Goal: Use online tool/utility: Utilize a website feature to perform a specific function

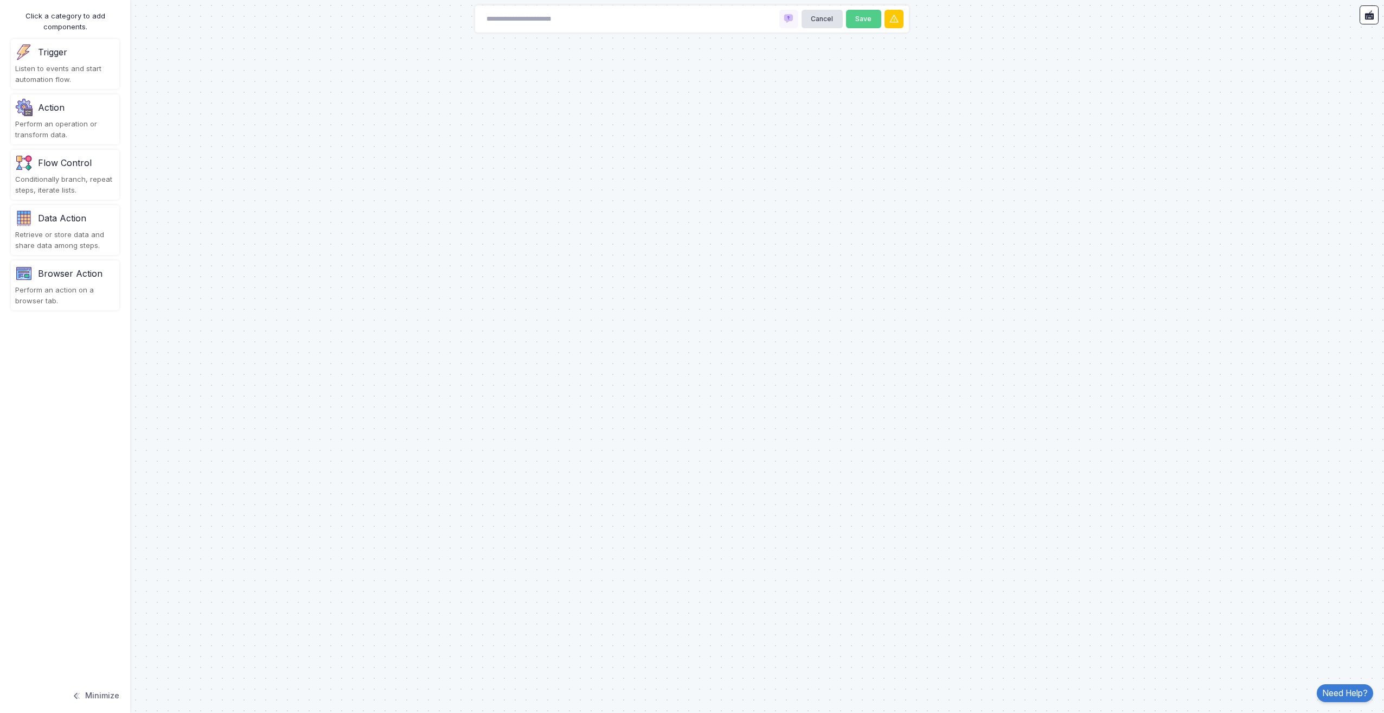
click at [73, 55] on div "Trigger" at bounding box center [65, 51] width 100 height 17
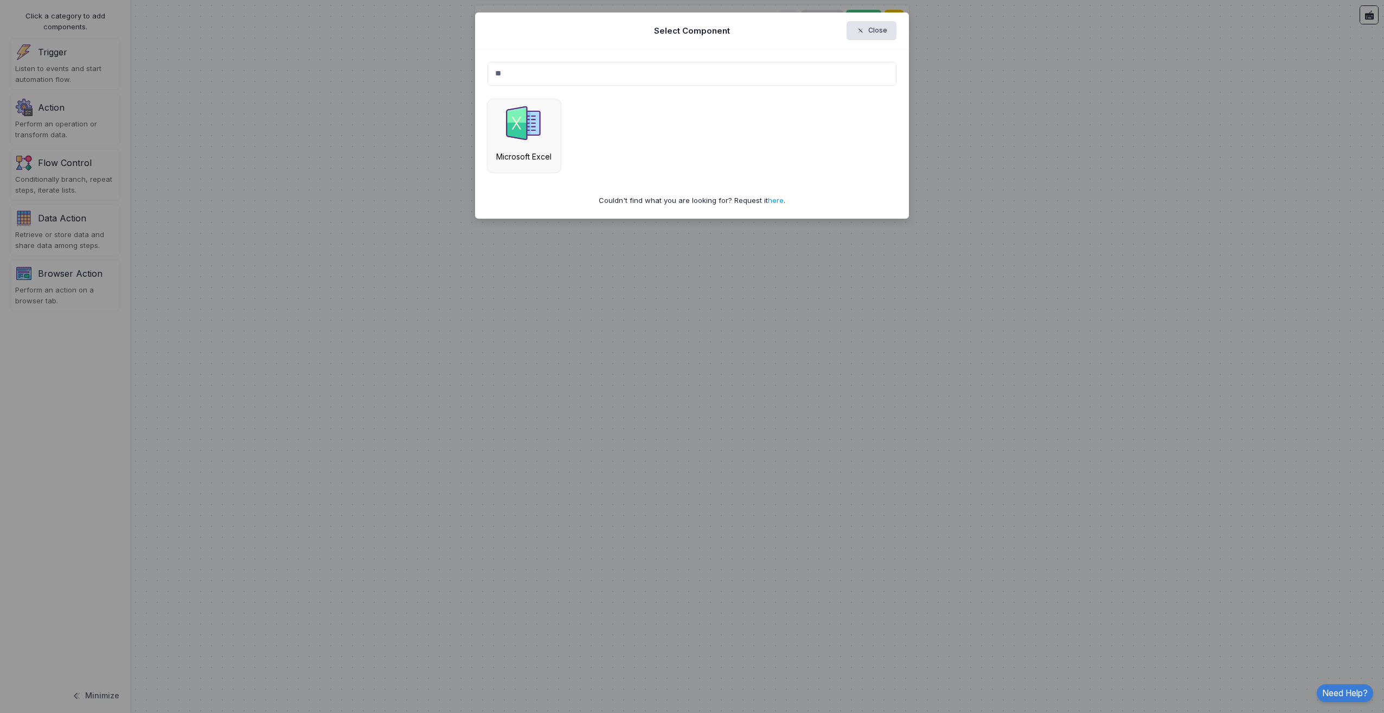
type input "*"
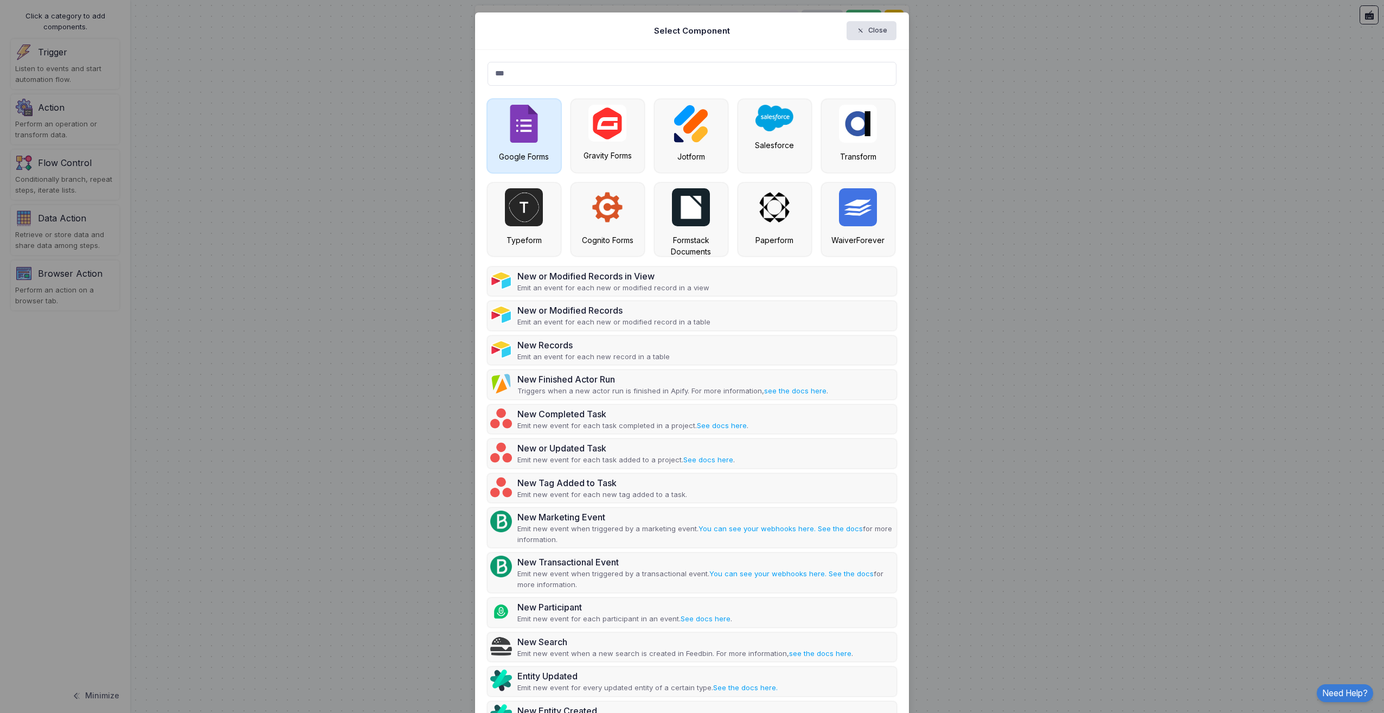
type input "***"
click at [534, 123] on img at bounding box center [524, 124] width 38 height 38
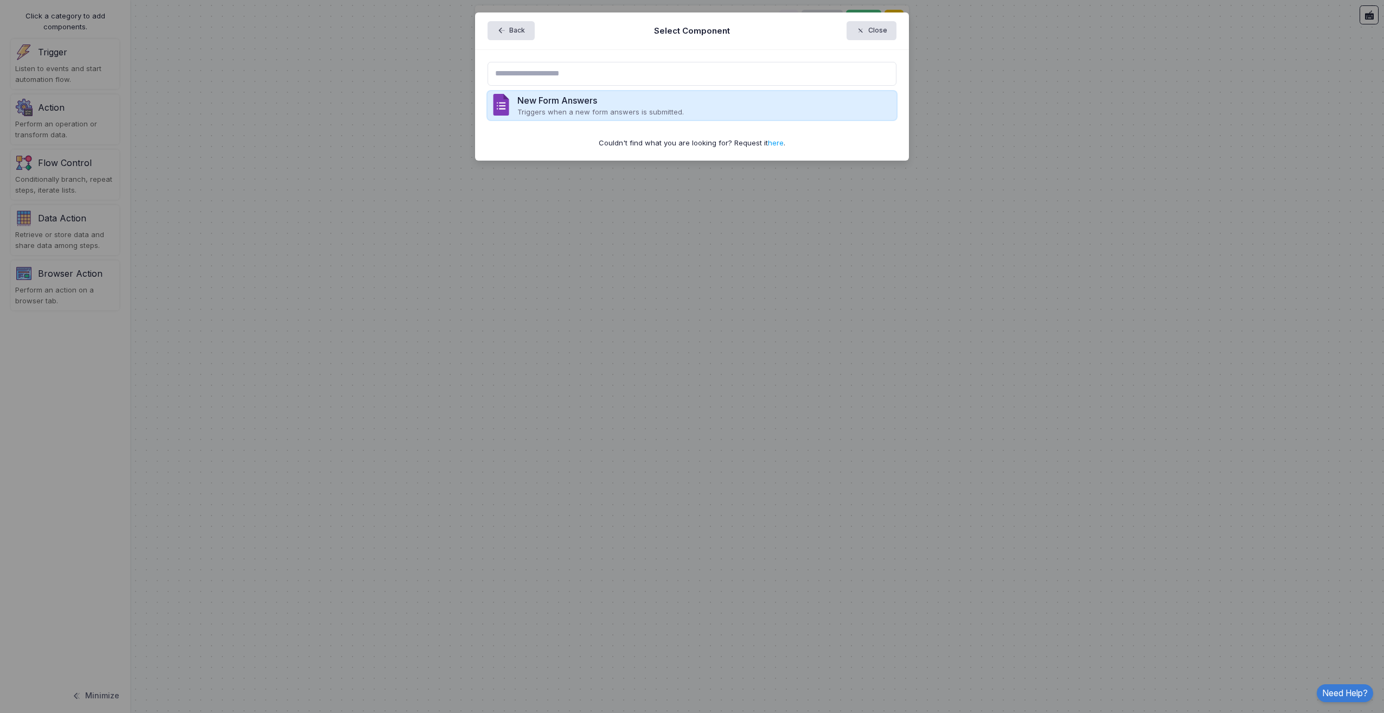
click at [730, 103] on div "New Form Answers Triggers when a new form answers is submitted." at bounding box center [693, 105] width 410 height 29
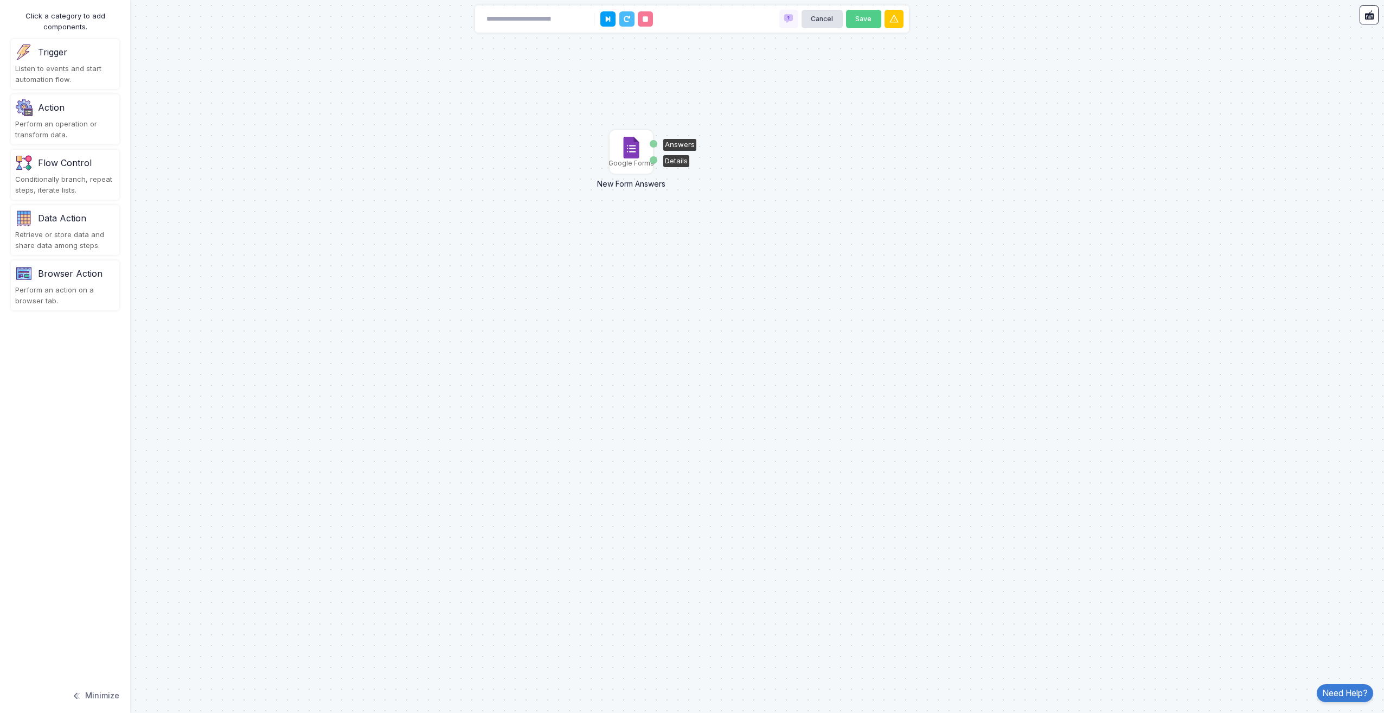
click at [631, 152] on img at bounding box center [632, 148] width 22 height 22
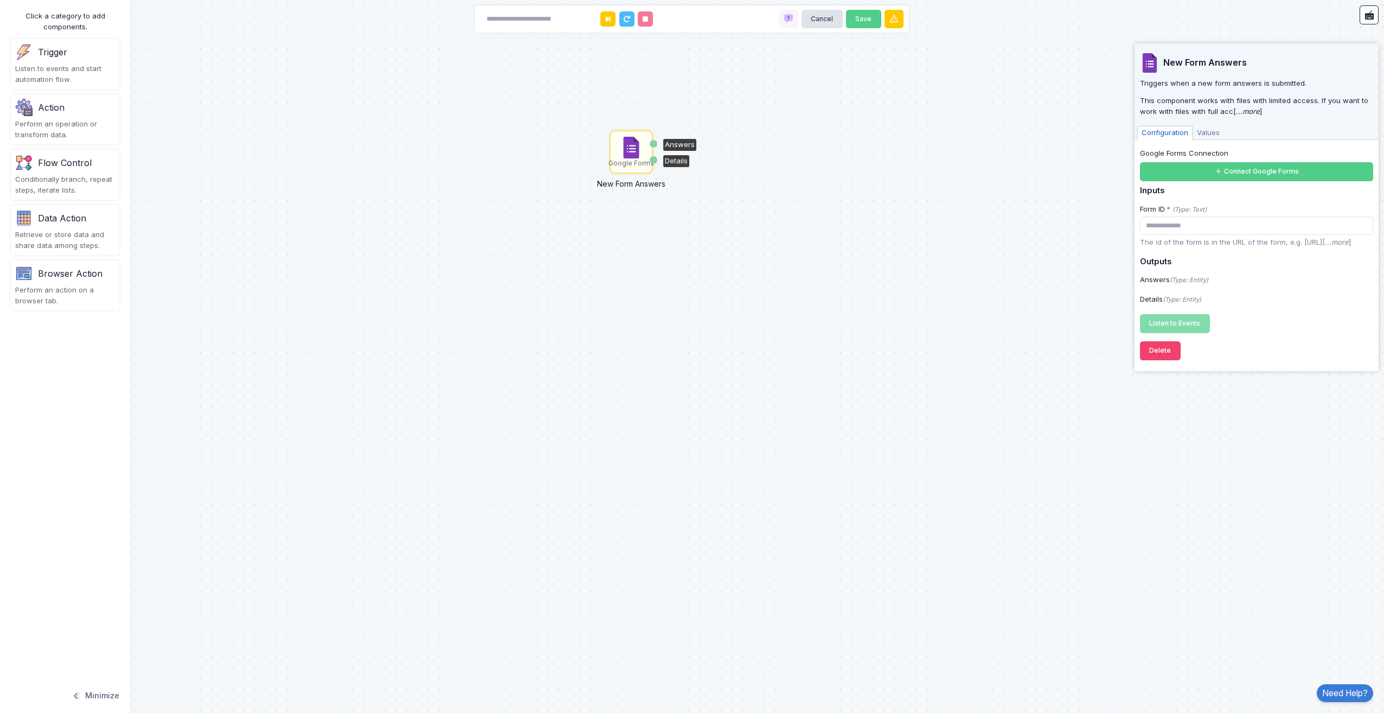
click at [55, 119] on div "Perform an operation or transform data." at bounding box center [65, 129] width 100 height 21
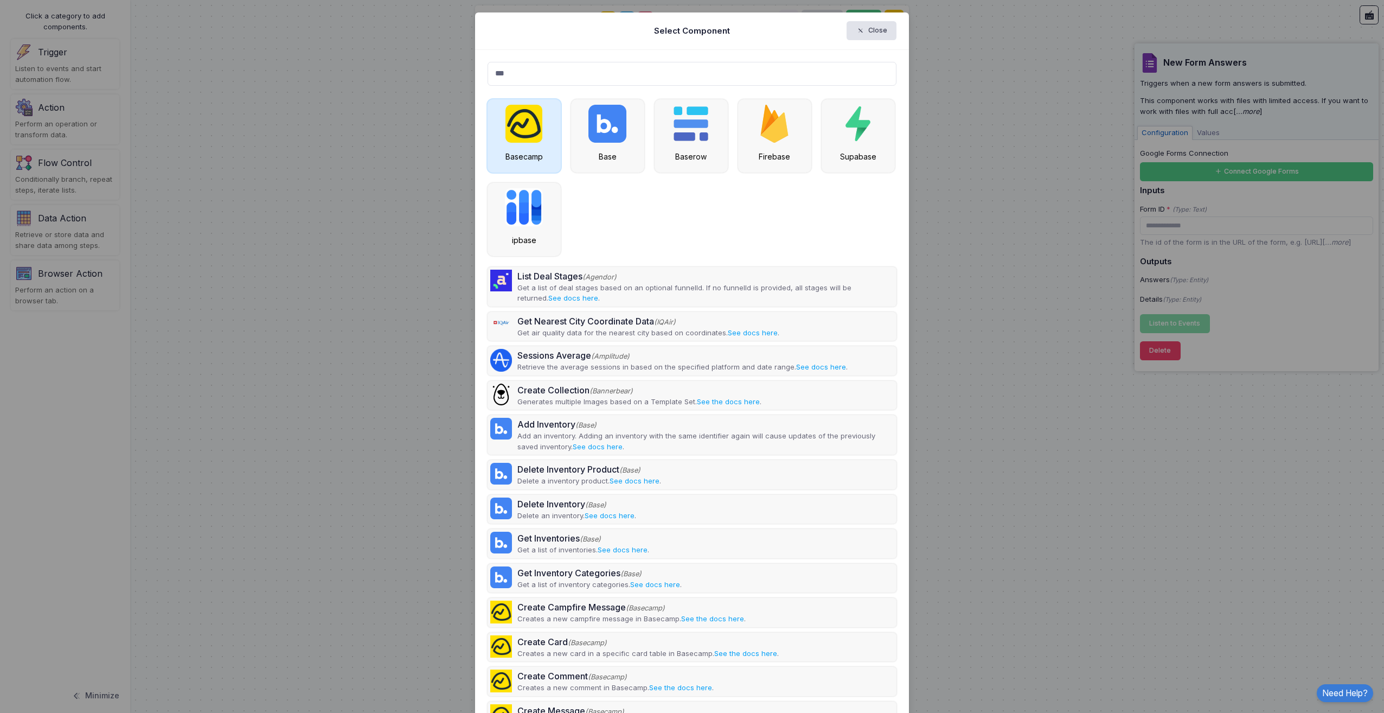
type input "***"
click at [534, 136] on img at bounding box center [524, 124] width 37 height 38
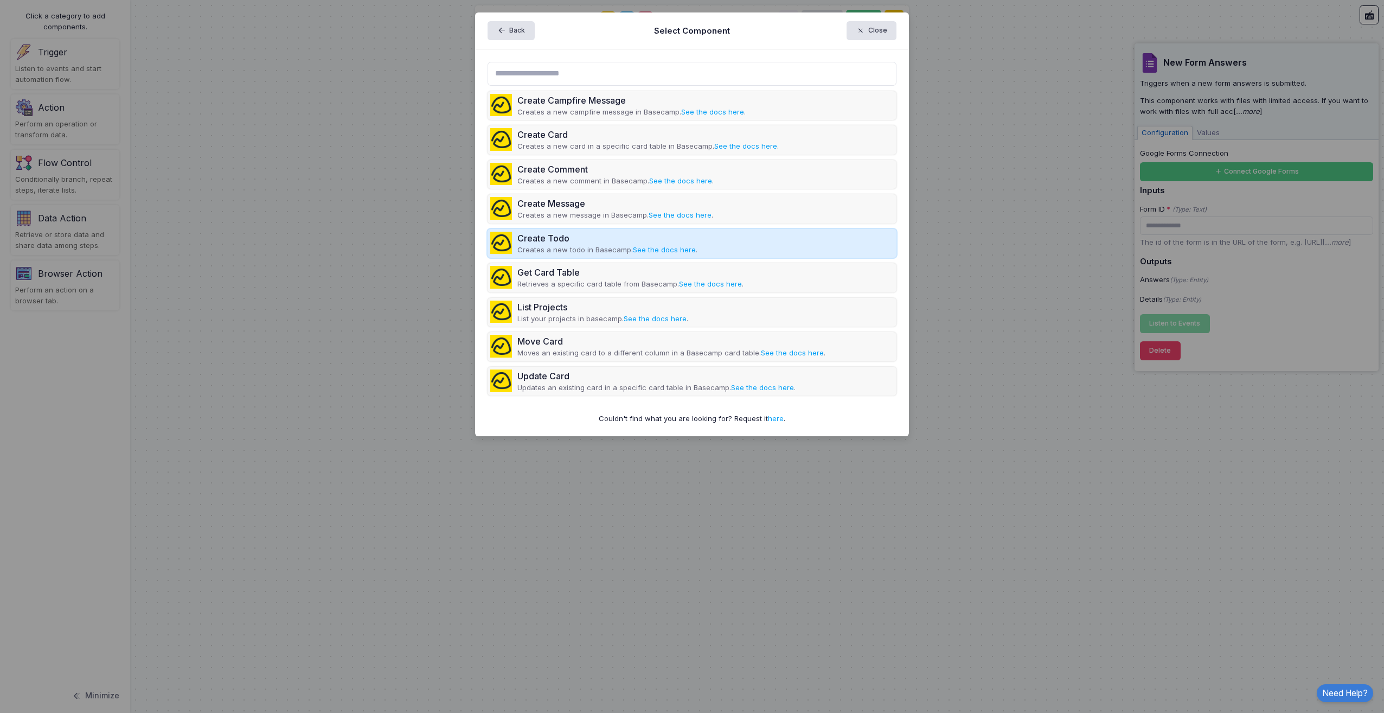
click at [538, 241] on div "Create Todo" at bounding box center [608, 238] width 180 height 13
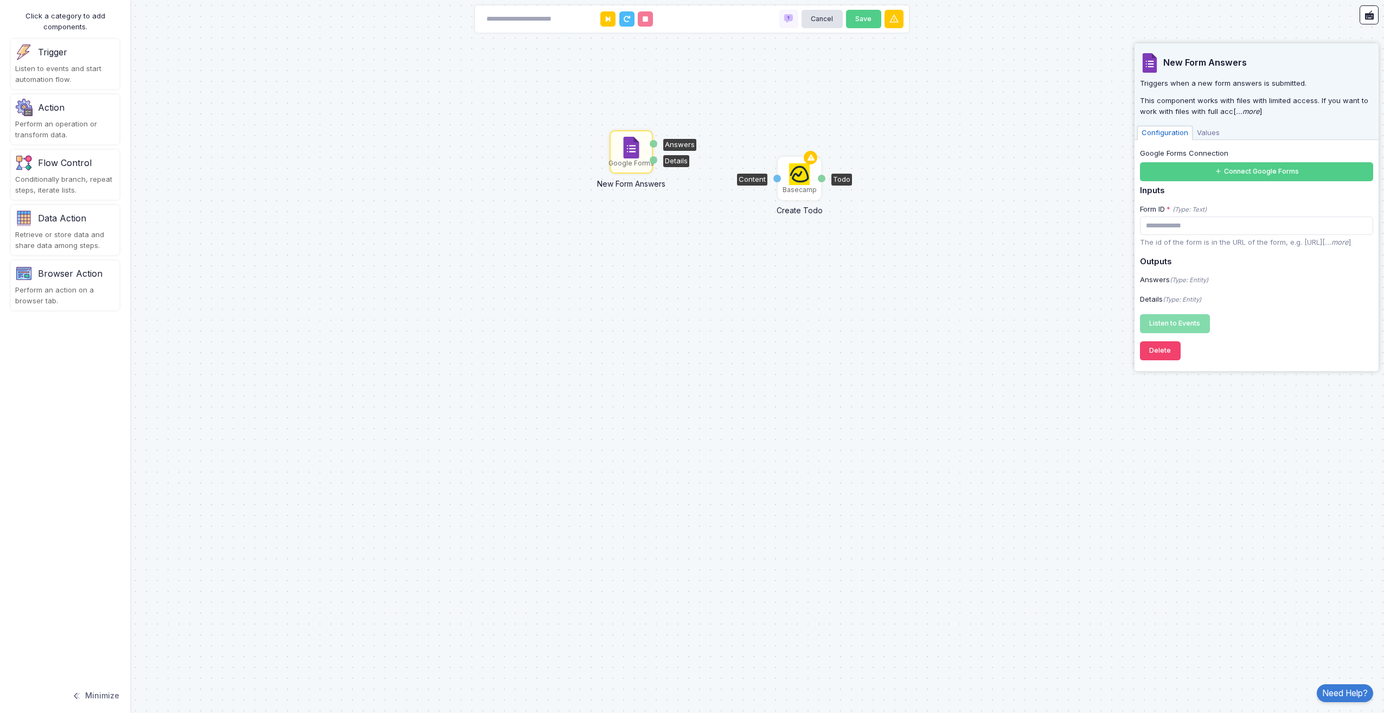
click at [800, 178] on img at bounding box center [799, 174] width 21 height 22
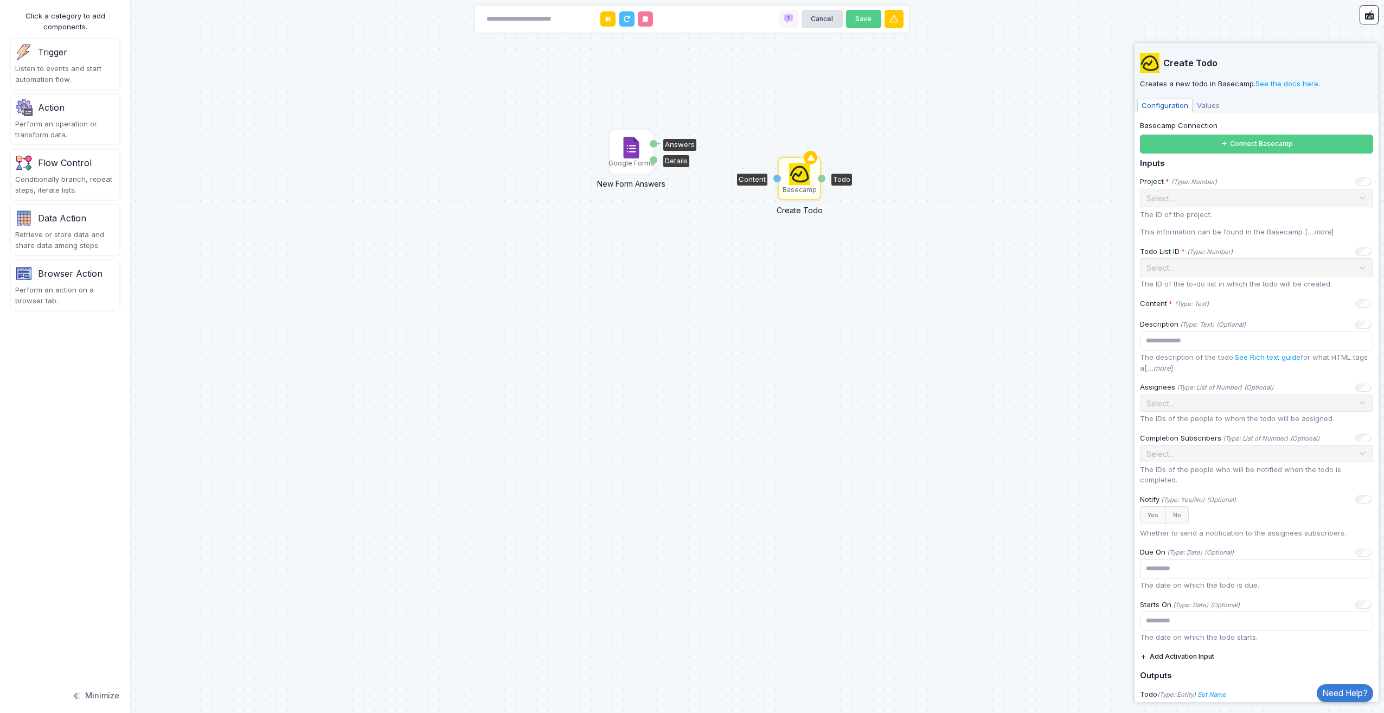
click at [653, 142] on div "Answers" at bounding box center [654, 144] width 8 height 8
drag, startPoint x: 657, startPoint y: 145, endPoint x: 776, endPoint y: 179, distance: 124.1
click at [1, 1] on div "1 Google Forms New Form Answers Answers Details Basecamp Create Todo Content To…" at bounding box center [0, 0] width 1 height 1
drag, startPoint x: 655, startPoint y: 159, endPoint x: 776, endPoint y: 178, distance: 122.4
click at [1, 1] on div "1 1 Google Forms New Form Answers Answers Details Basecamp Create Todo Content …" at bounding box center [0, 0] width 1 height 1
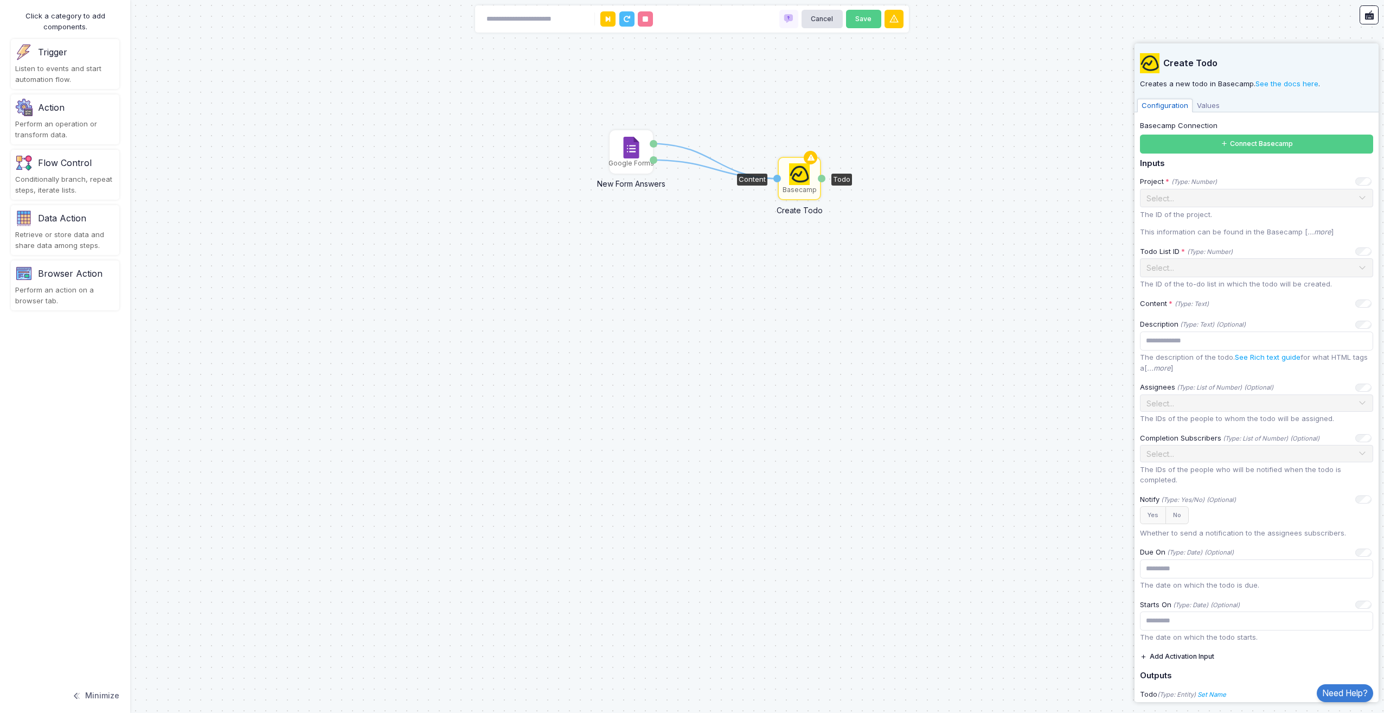
click at [822, 177] on div "Todo" at bounding box center [822, 179] width 8 height 8
drag, startPoint x: 822, startPoint y: 177, endPoint x: 919, endPoint y: 142, distance: 102.6
drag, startPoint x: 805, startPoint y: 195, endPoint x: 819, endPoint y: 171, distance: 28.0
click at [819, 171] on div "Basecamp" at bounding box center [814, 154] width 41 height 41
click at [670, 144] on icon at bounding box center [723, 149] width 138 height 11
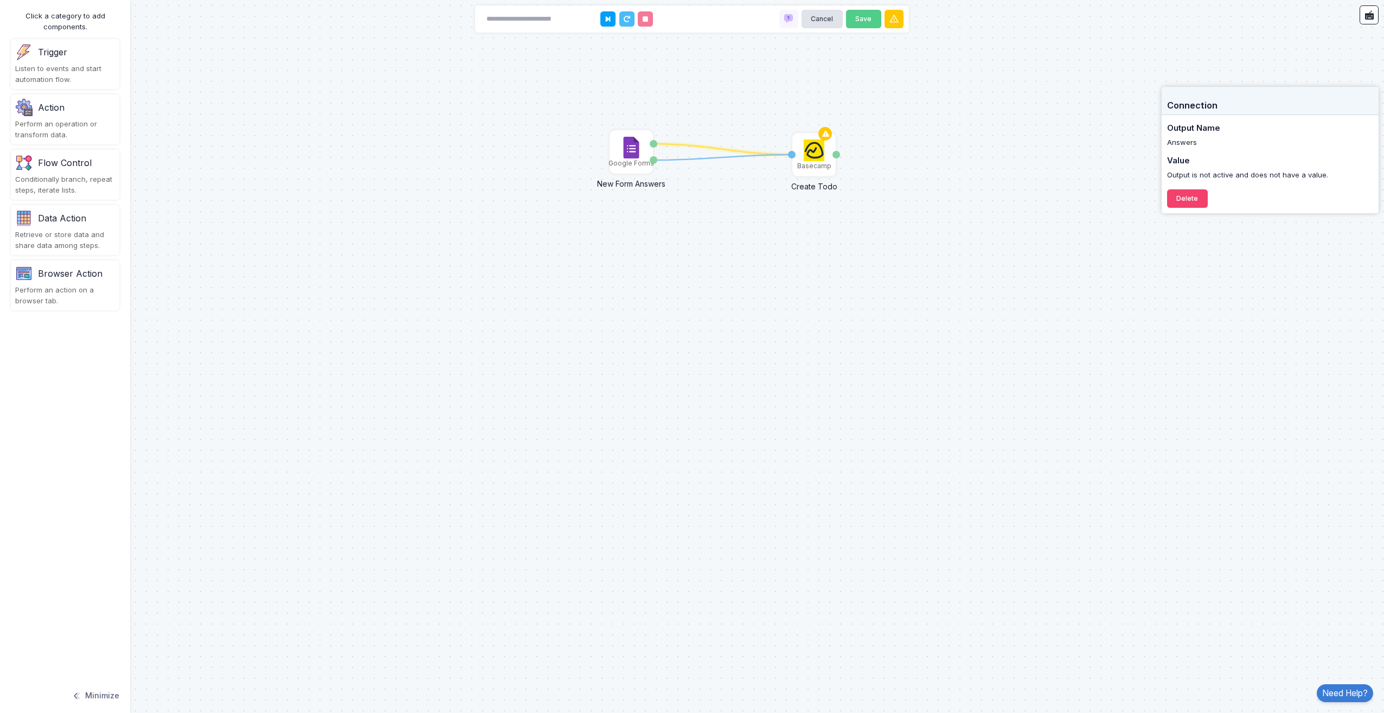
click at [683, 159] on icon at bounding box center [723, 157] width 138 height 5
click at [669, 193] on div "1 1 Google Forms New Form Answers Answers Details Basecamp Create Todo Content …" at bounding box center [692, 356] width 1384 height 713
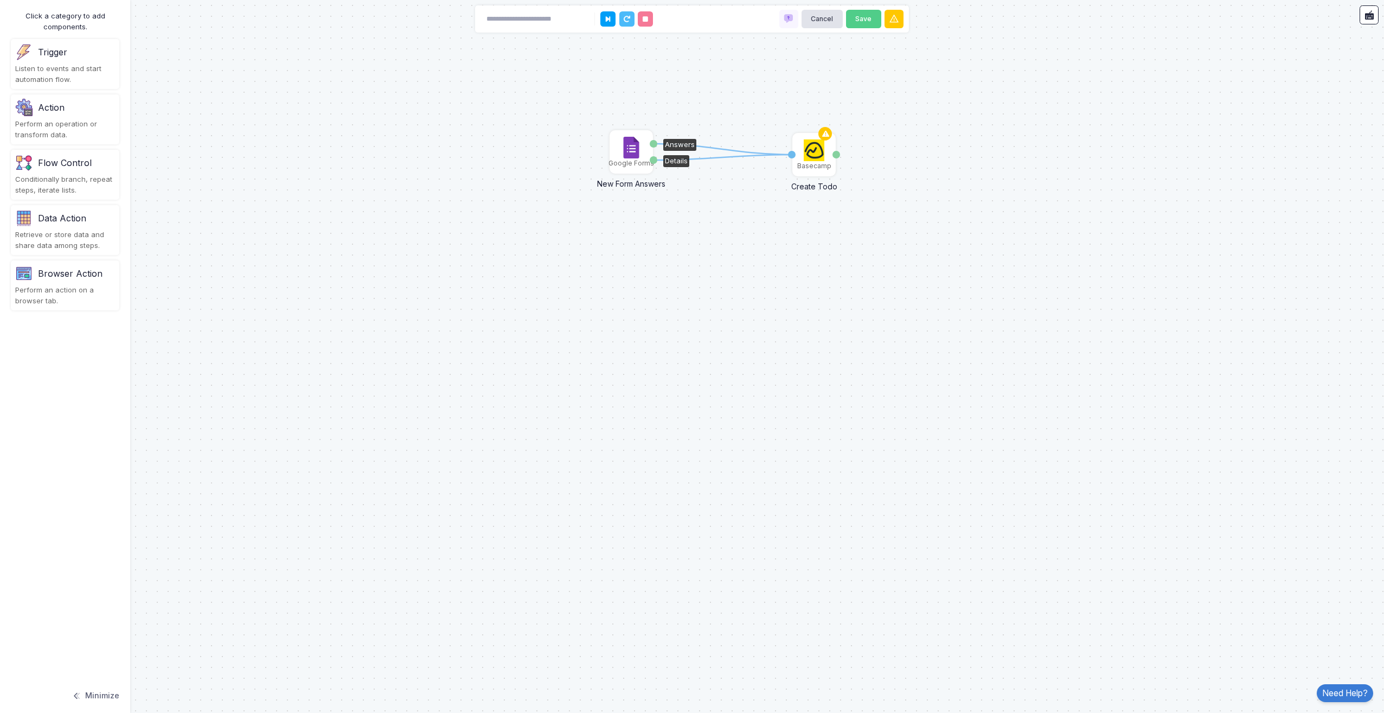
click at [627, 152] on img at bounding box center [632, 148] width 22 height 22
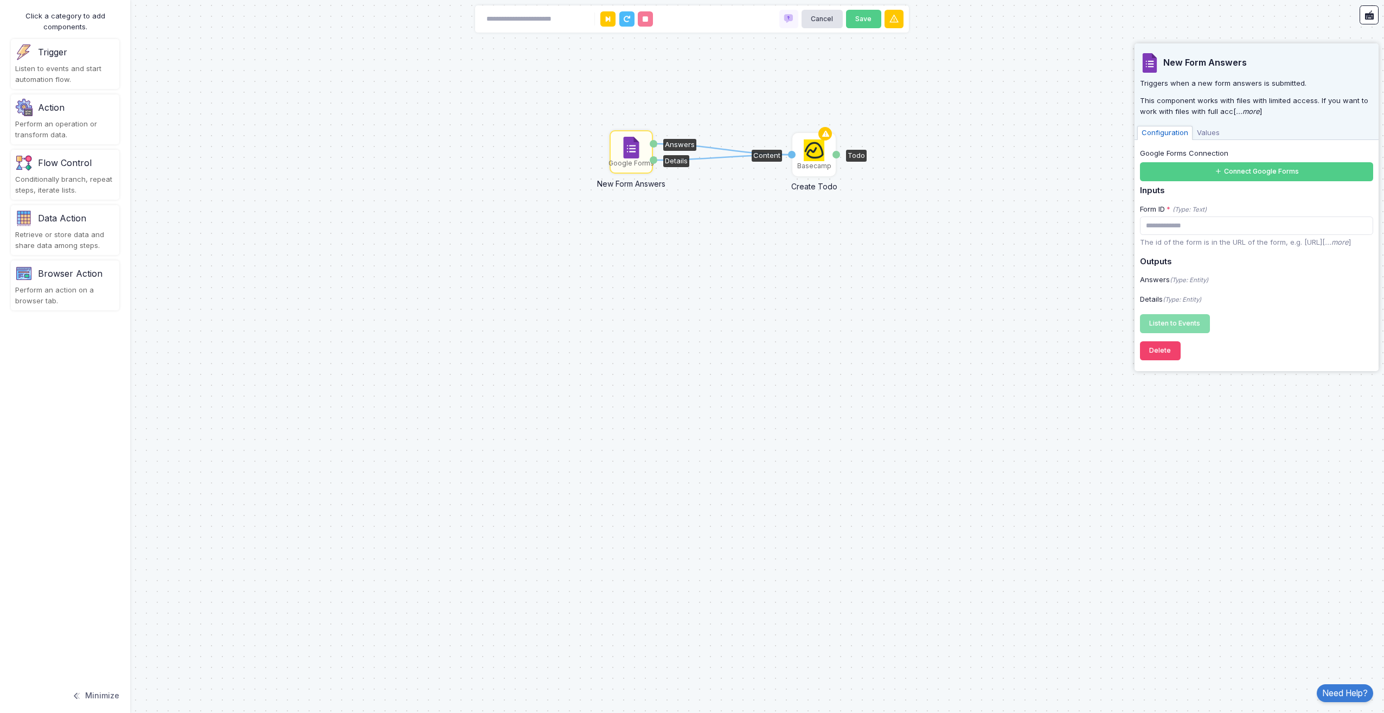
click at [806, 154] on img at bounding box center [814, 150] width 21 height 22
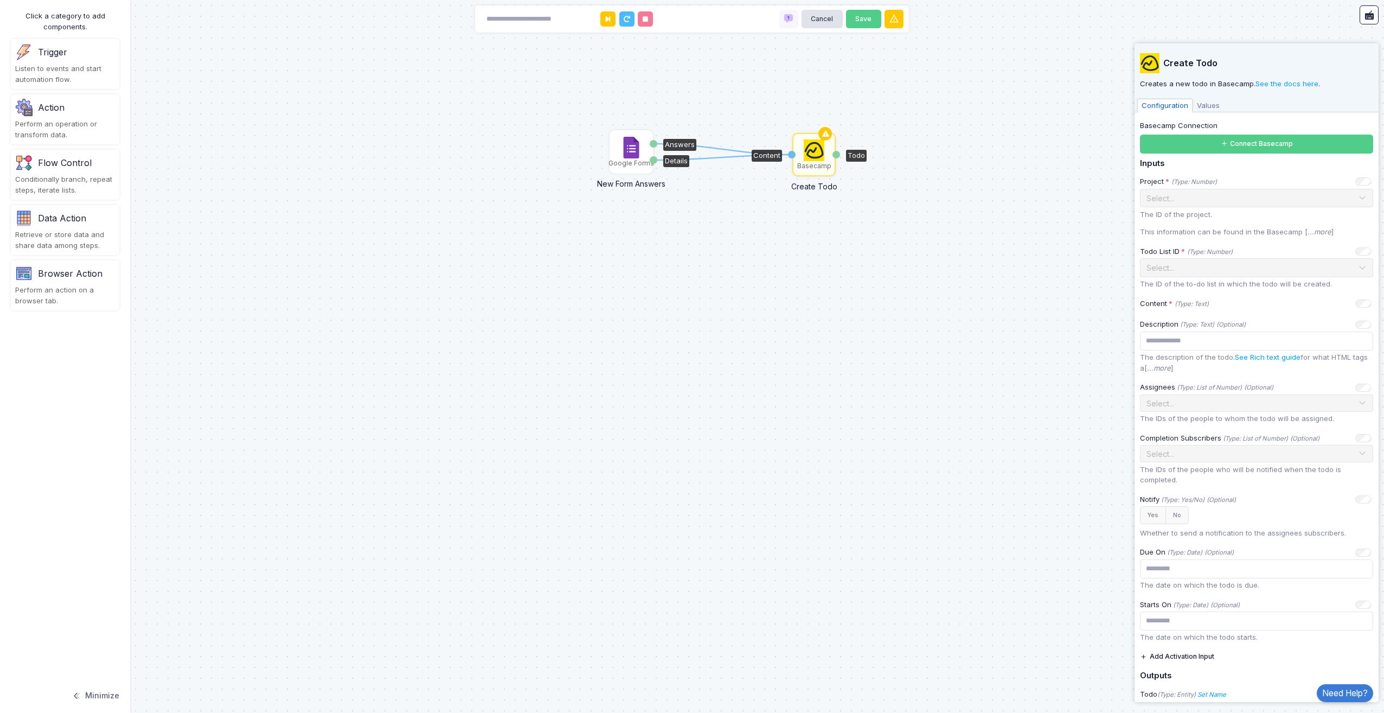
click at [634, 152] on img at bounding box center [632, 148] width 22 height 22
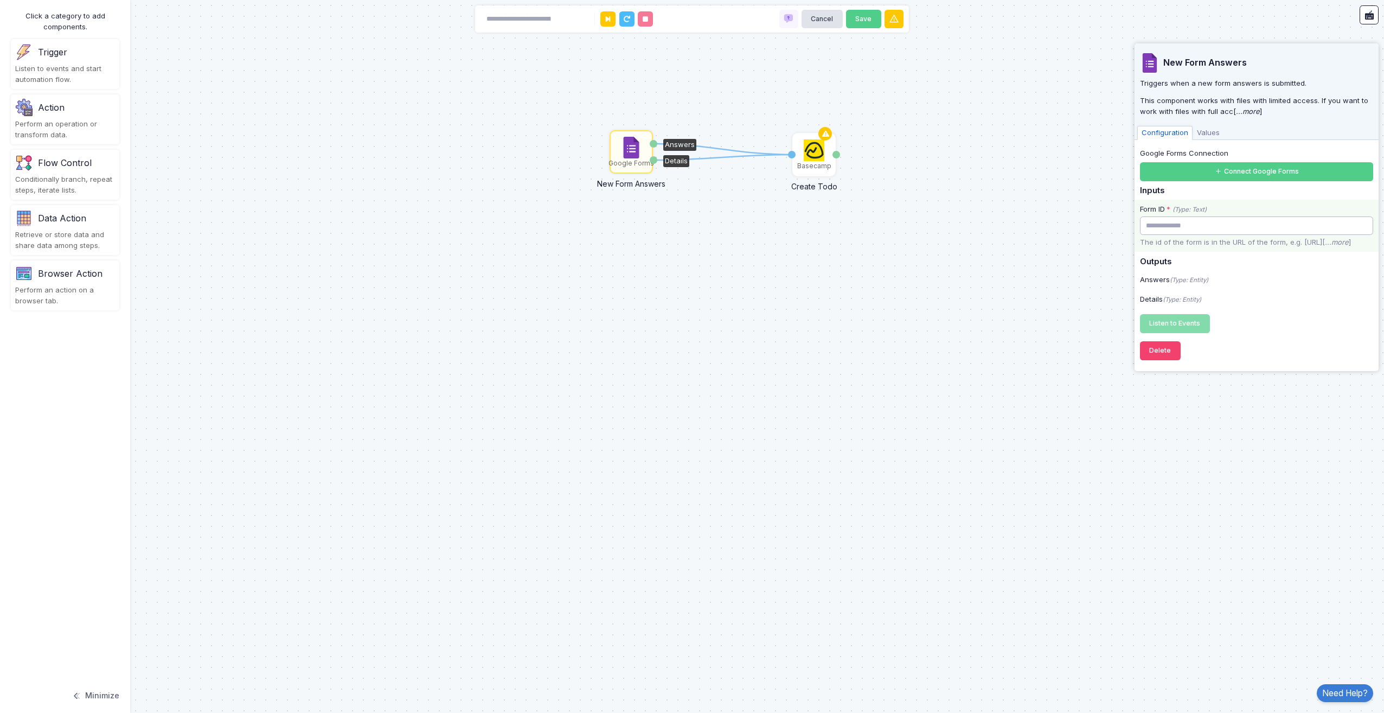
click at [1189, 220] on input "text" at bounding box center [1256, 225] width 233 height 19
paste input "**********"
type input "**********"
click at [1222, 452] on div "1 1 Google Forms New Form Answers Answers Details Basecamp Create Todo Content …" at bounding box center [692, 356] width 1384 height 713
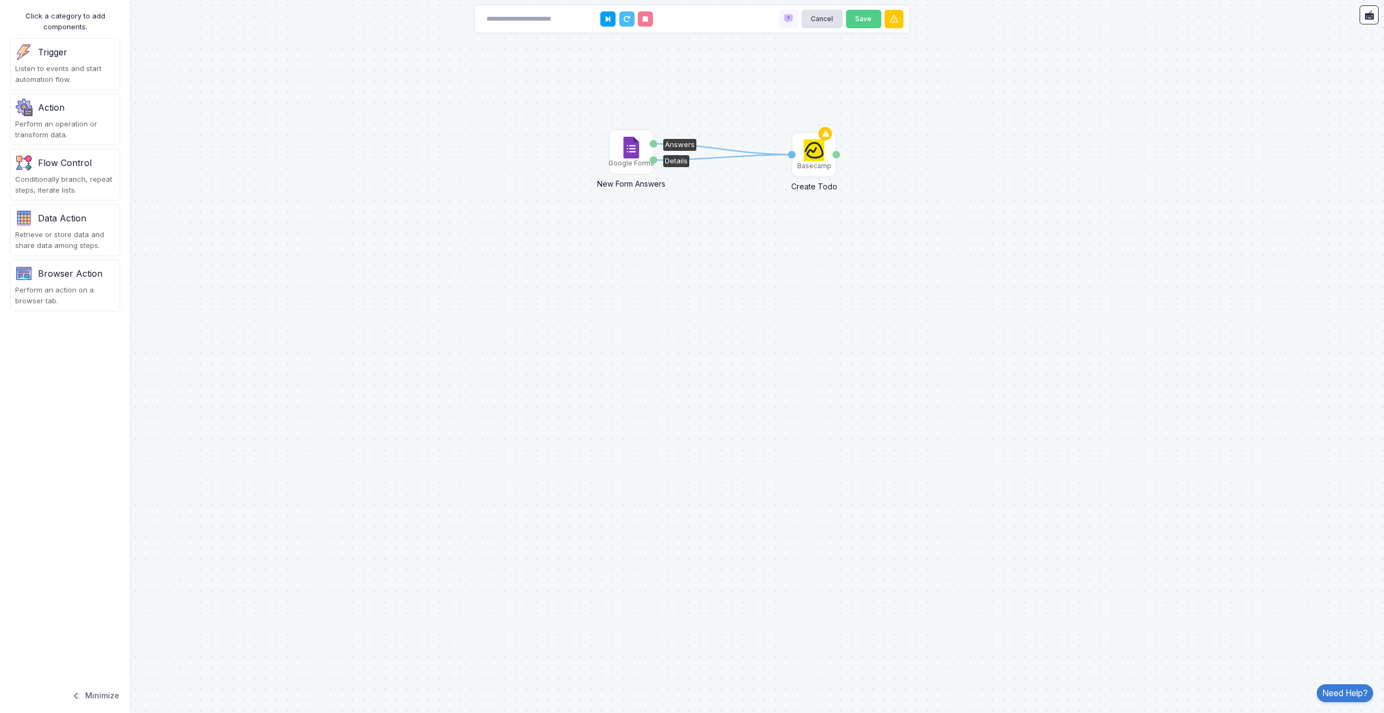
click at [634, 144] on img at bounding box center [632, 148] width 22 height 22
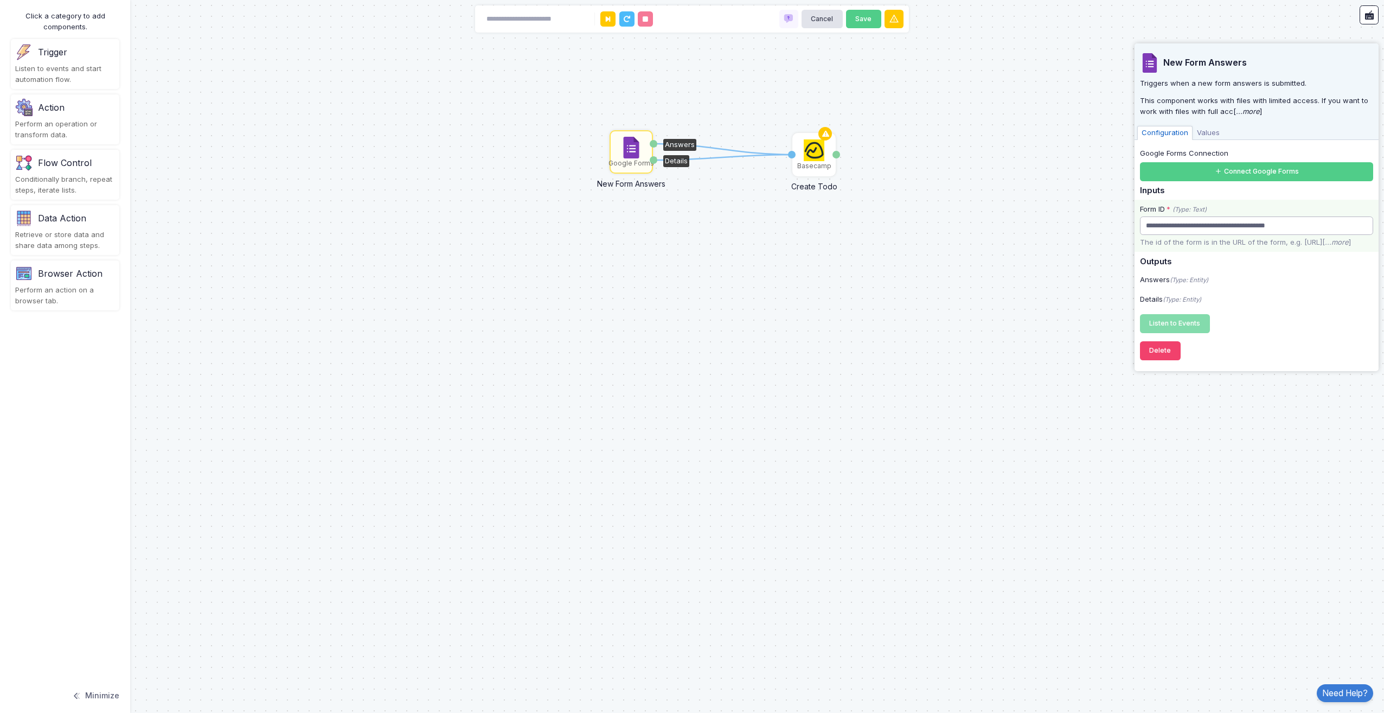
click at [1316, 227] on input "**********" at bounding box center [1256, 225] width 233 height 19
click at [1213, 226] on input "**********" at bounding box center [1256, 225] width 233 height 19
click at [1172, 284] on icon "(Type: Entity)" at bounding box center [1189, 280] width 39 height 8
drag, startPoint x: 1172, startPoint y: 292, endPoint x: 1163, endPoint y: 290, distance: 8.8
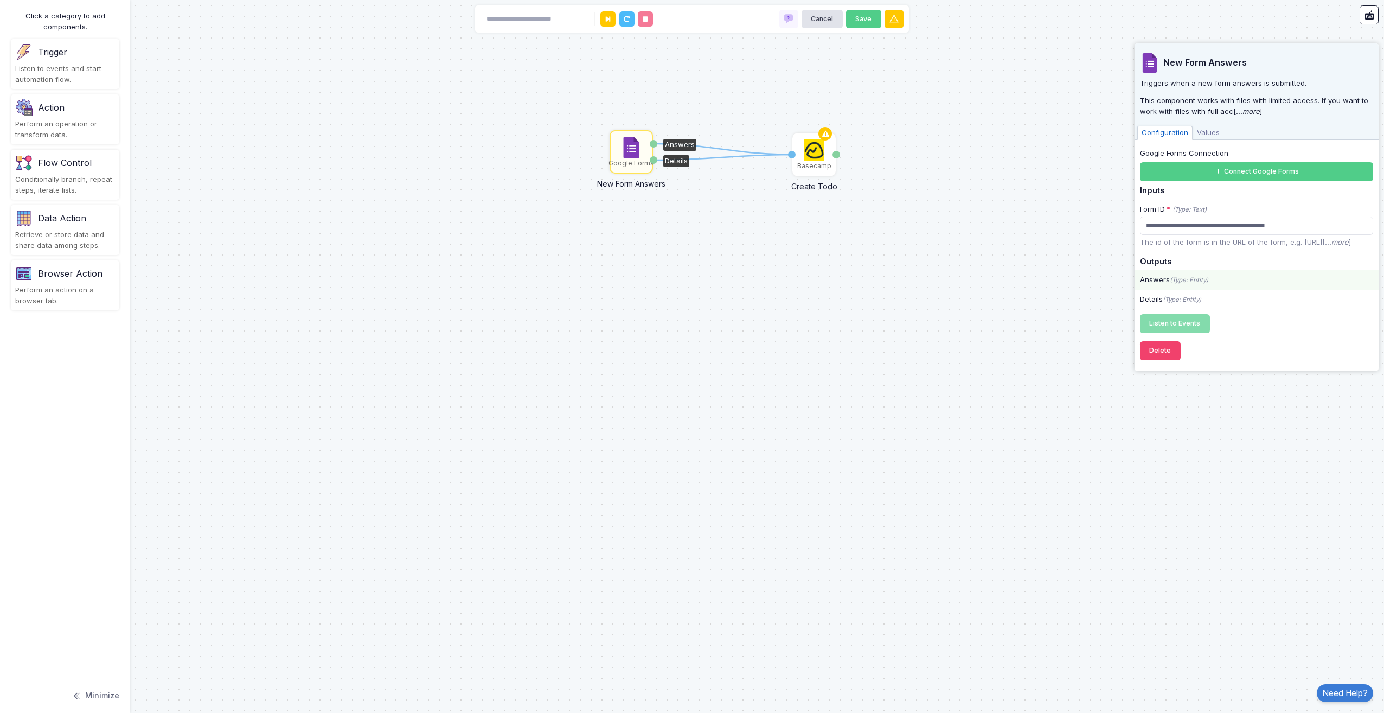
click at [1163, 285] on div "Answers (Type: Entity)" at bounding box center [1257, 280] width 244 height 11
click at [1164, 267] on h5 "Outputs" at bounding box center [1256, 262] width 233 height 10
click at [1222, 176] on button "Connect Google Forms" at bounding box center [1256, 171] width 233 height 19
click at [876, 333] on div "1 1 Google Forms New Form Answers Answers Details Basecamp Create Todo Content …" at bounding box center [692, 356] width 1384 height 713
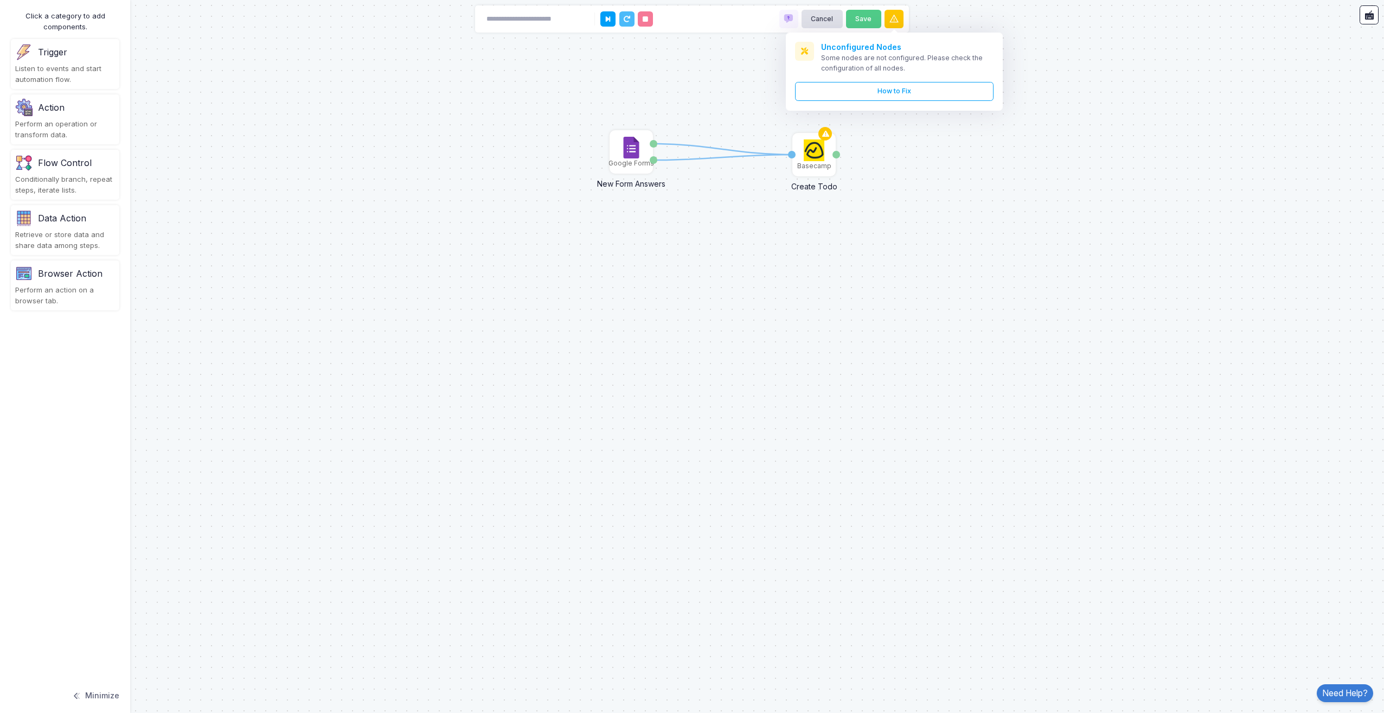
click at [624, 396] on div "1 1 Google Forms New Form Answers Answers Details Basecamp Create Todo Content …" at bounding box center [692, 356] width 1384 height 713
click at [815, 159] on img at bounding box center [814, 150] width 21 height 22
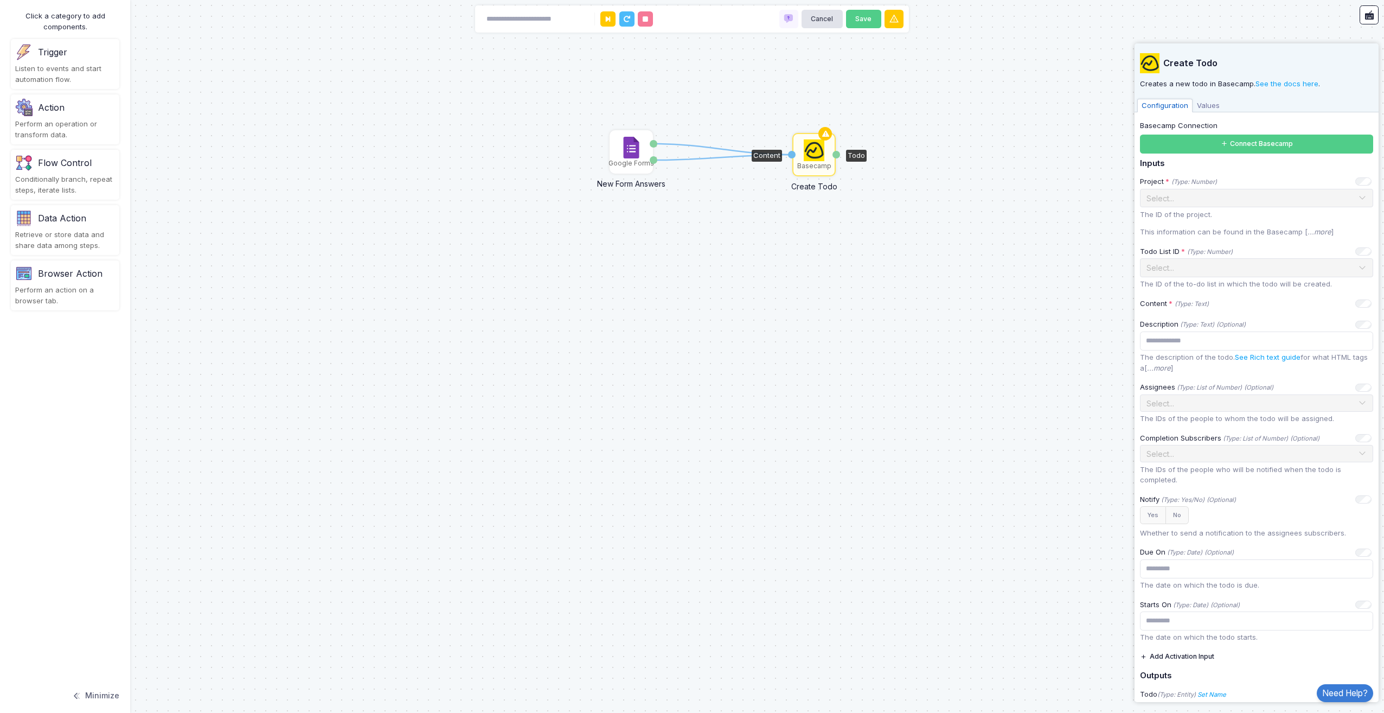
click at [52, 56] on div "Trigger" at bounding box center [52, 52] width 29 height 13
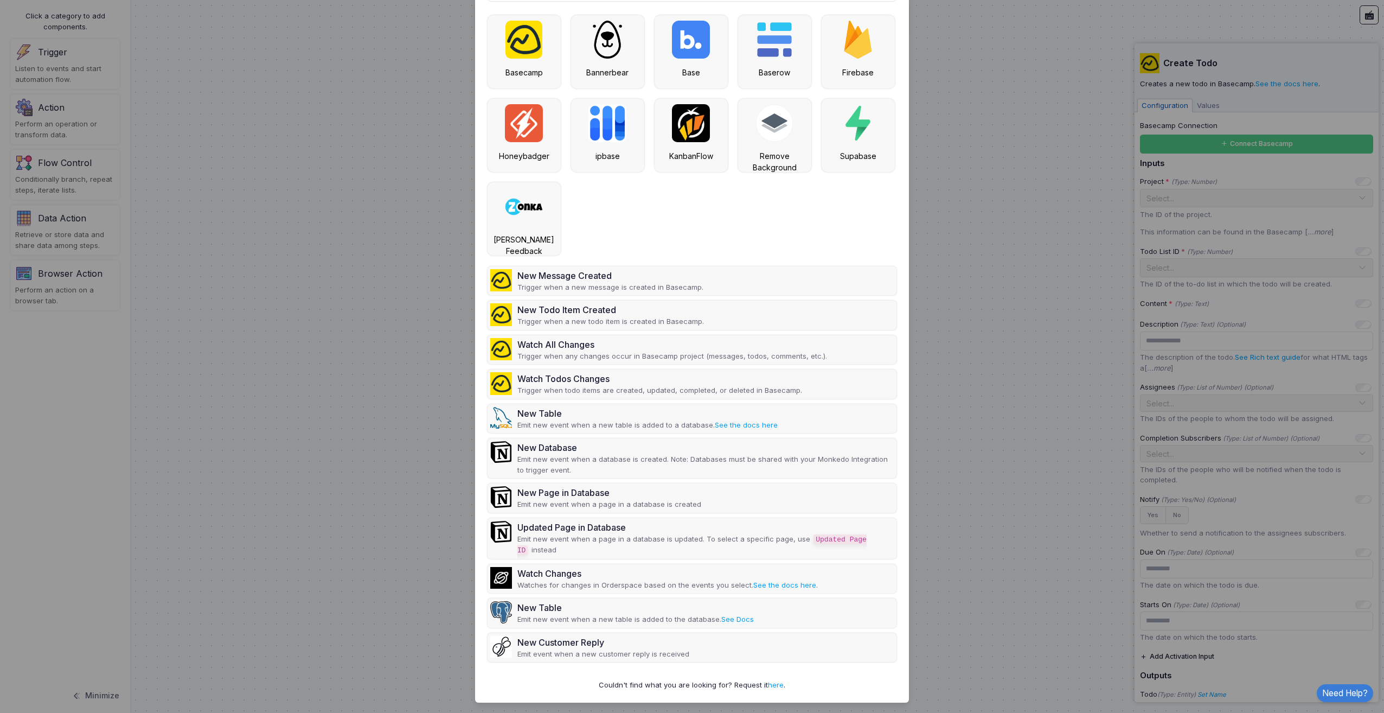
scroll to position [85, 0]
type input "**"
click at [294, 317] on ngb-modal-window "Select Component Close ** New Message Created Trigger when a new message is cre…" at bounding box center [692, 356] width 1384 height 713
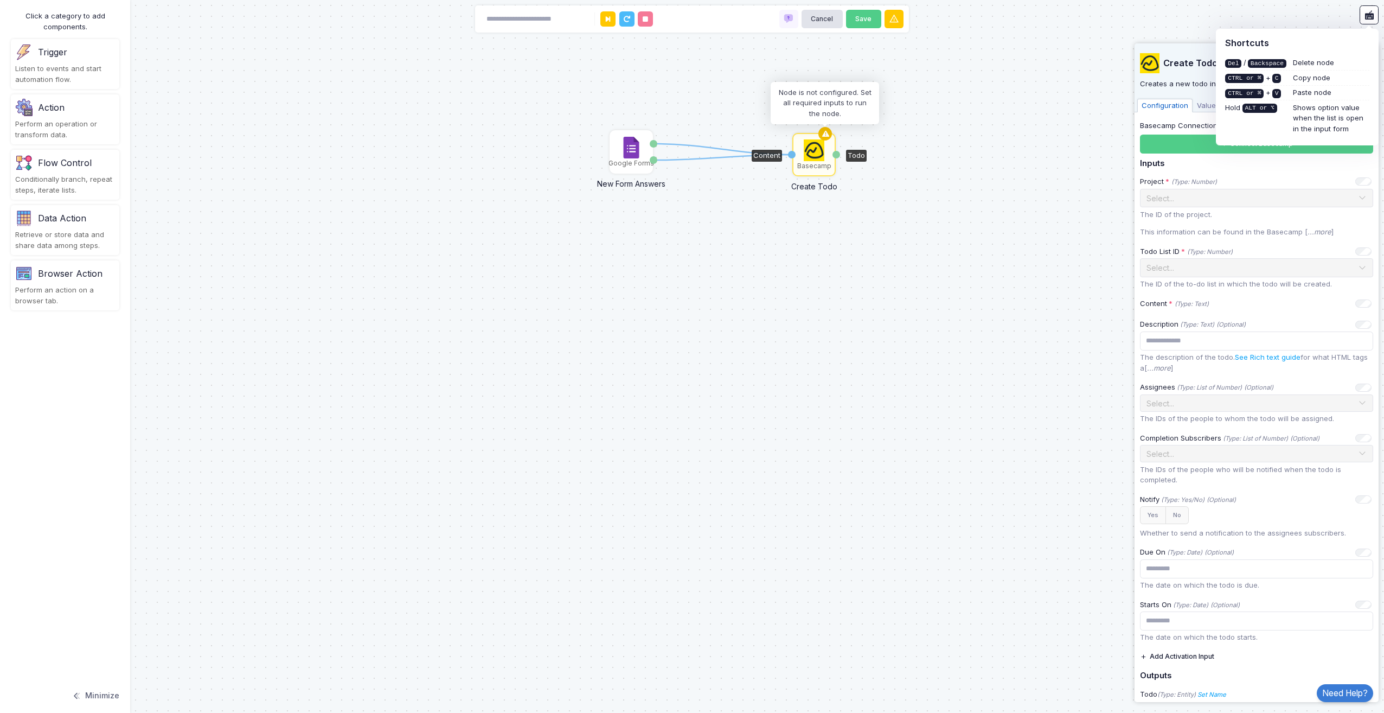
click at [821, 129] on icon at bounding box center [825, 133] width 13 height 15
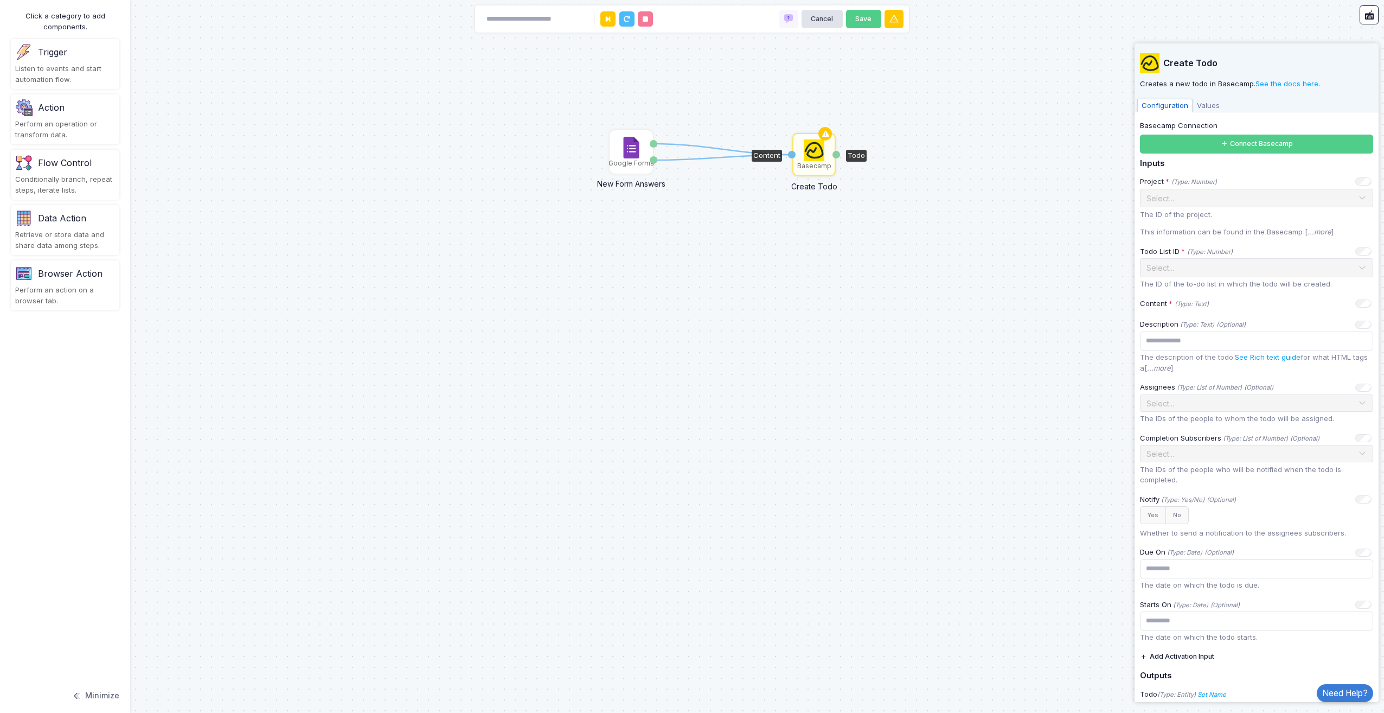
click at [816, 144] on img at bounding box center [814, 150] width 21 height 22
click at [1201, 103] on span "Values" at bounding box center [1208, 106] width 31 height 14
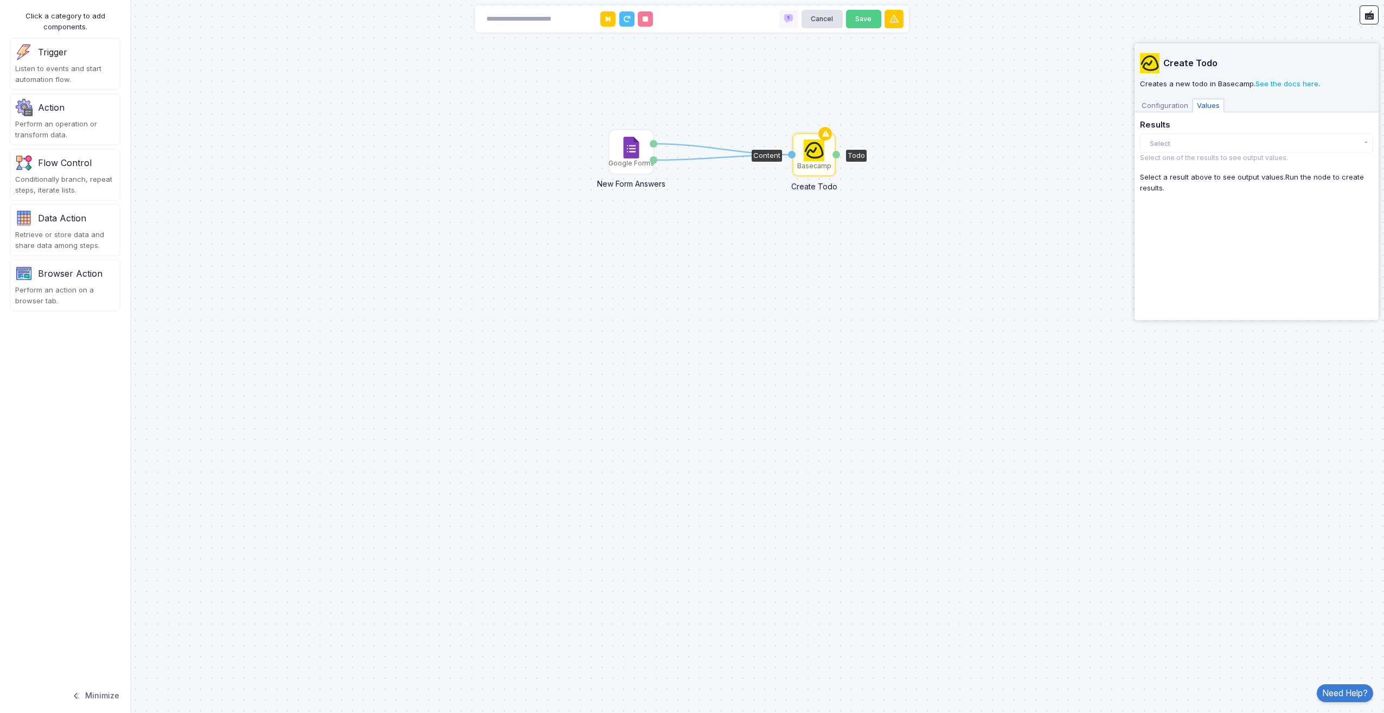
click at [1171, 105] on span "Configuration" at bounding box center [1165, 106] width 55 height 14
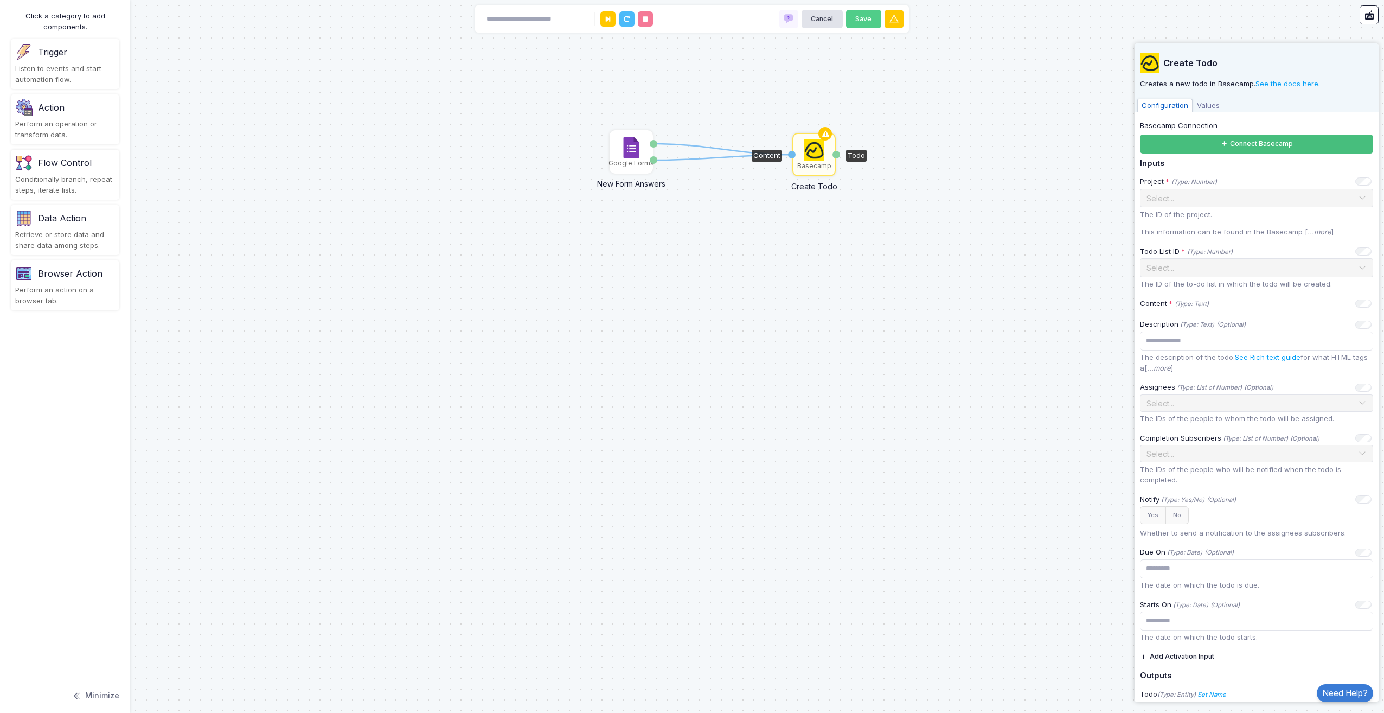
click at [1176, 137] on button "Connect Basecamp" at bounding box center [1256, 144] width 233 height 19
click at [643, 155] on div "Google Forms" at bounding box center [631, 151] width 41 height 41
